Goal: Information Seeking & Learning: Learn about a topic

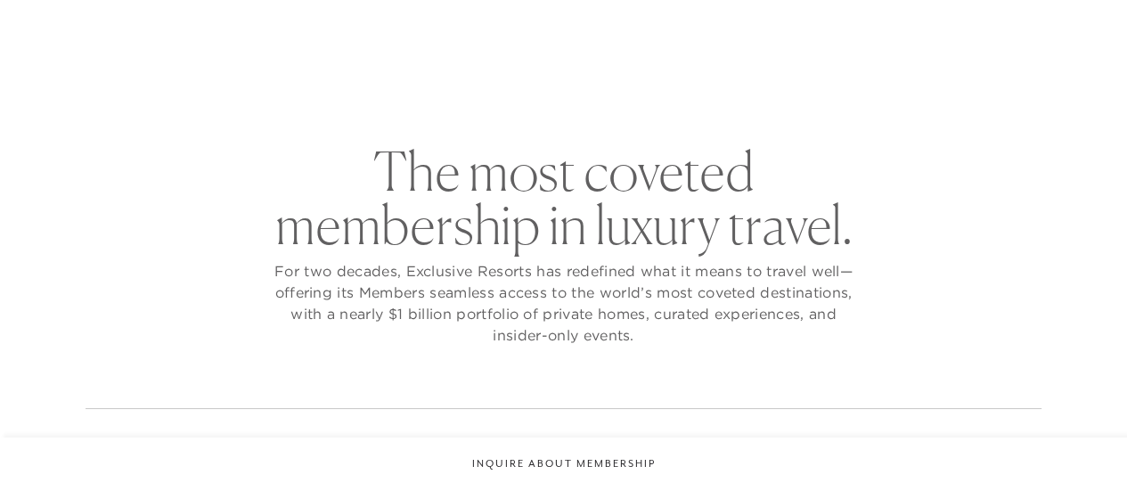
checkbox input "false"
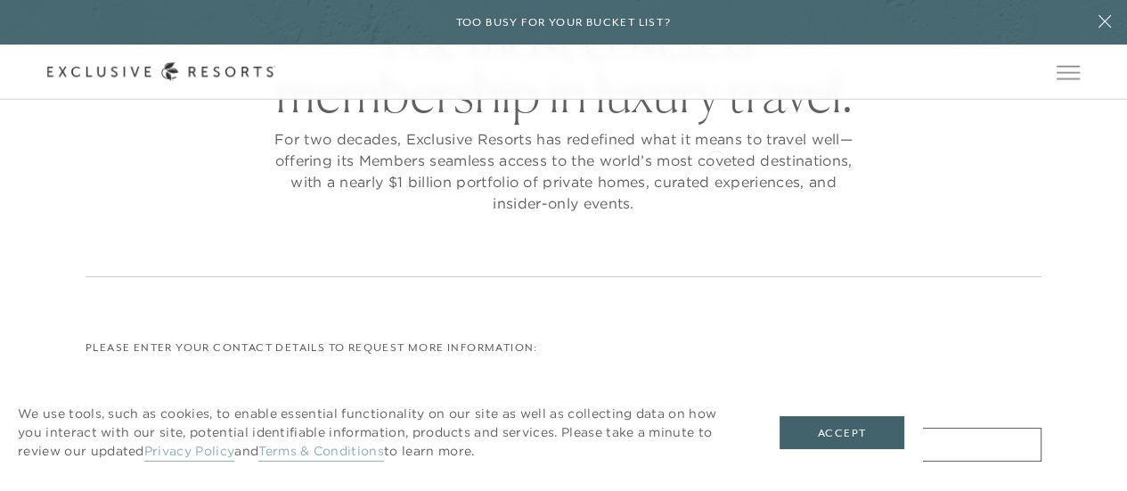
scroll to position [178, 0]
click at [843, 430] on button "Accept" at bounding box center [841, 433] width 125 height 34
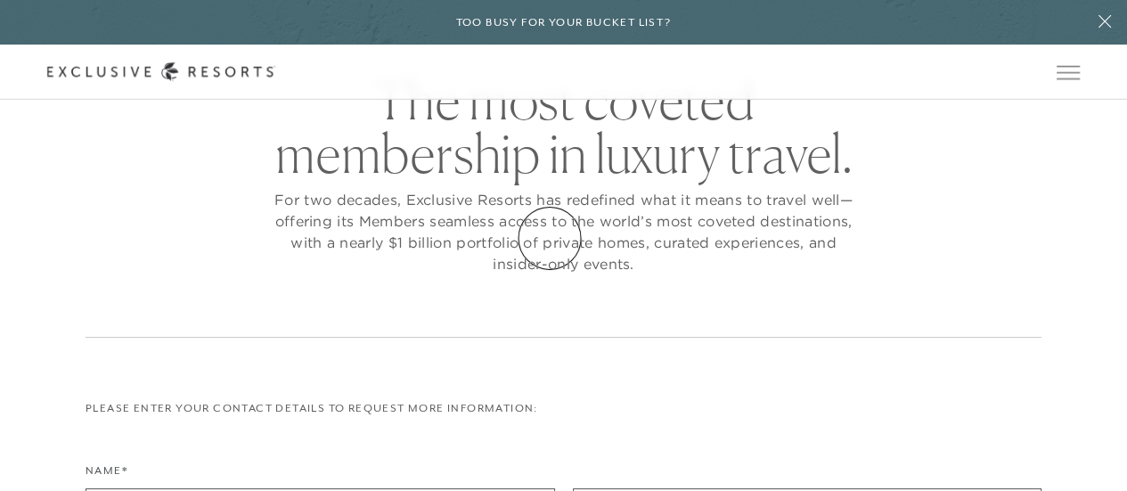
scroll to position [89, 0]
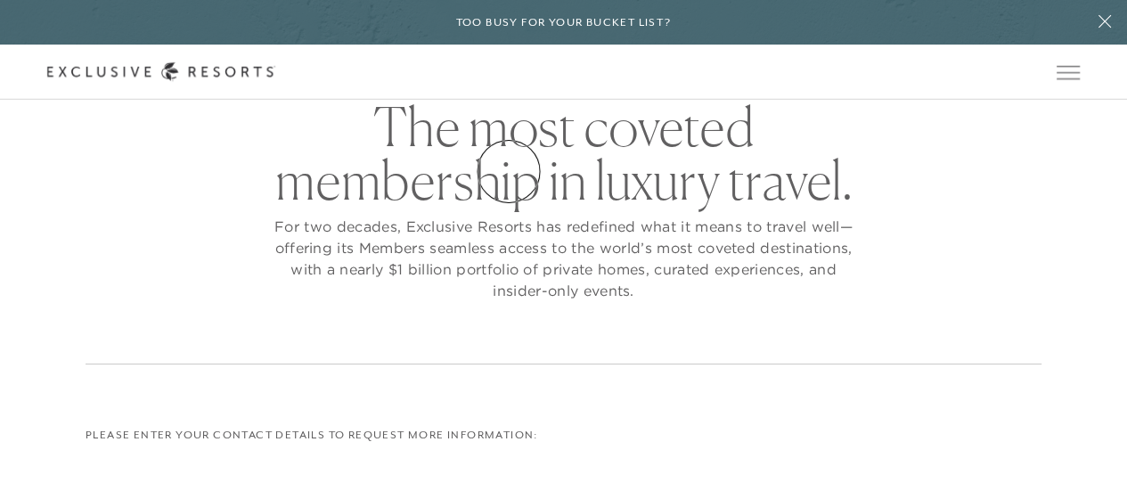
click at [0, 0] on link "How it works" at bounding box center [0, 0] width 0 height 0
